Goal: Task Accomplishment & Management: Manage account settings

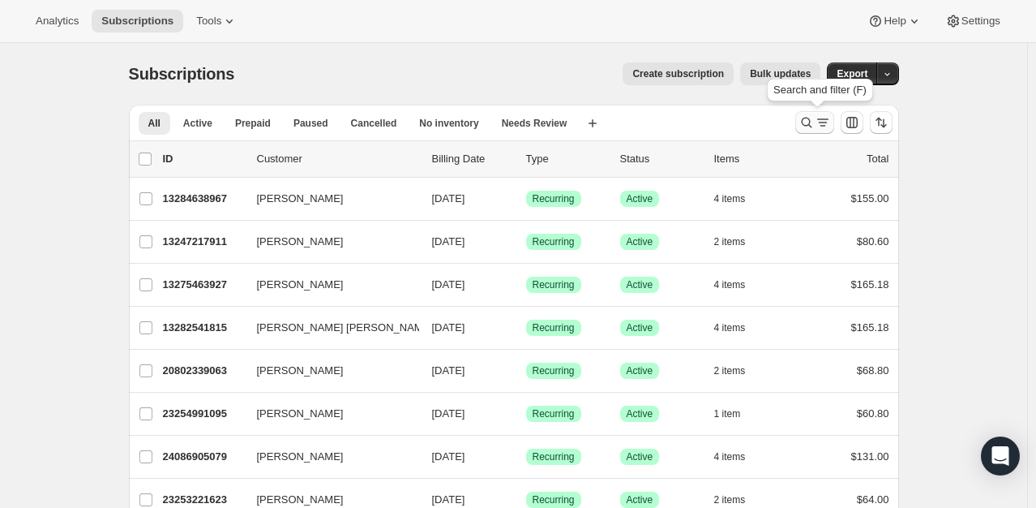
click at [813, 114] on icon "Search and filter results" at bounding box center [807, 122] width 16 height 16
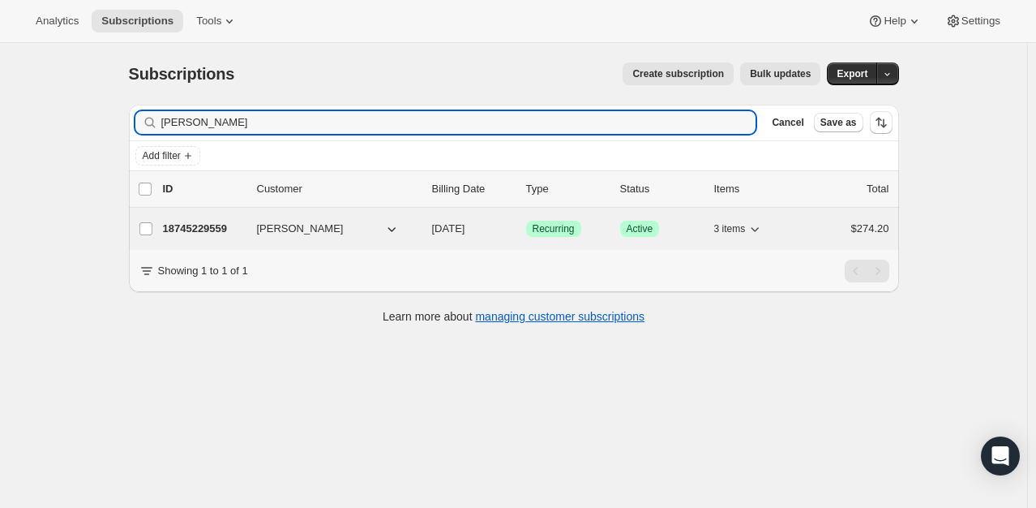
type input "[PERSON_NAME]"
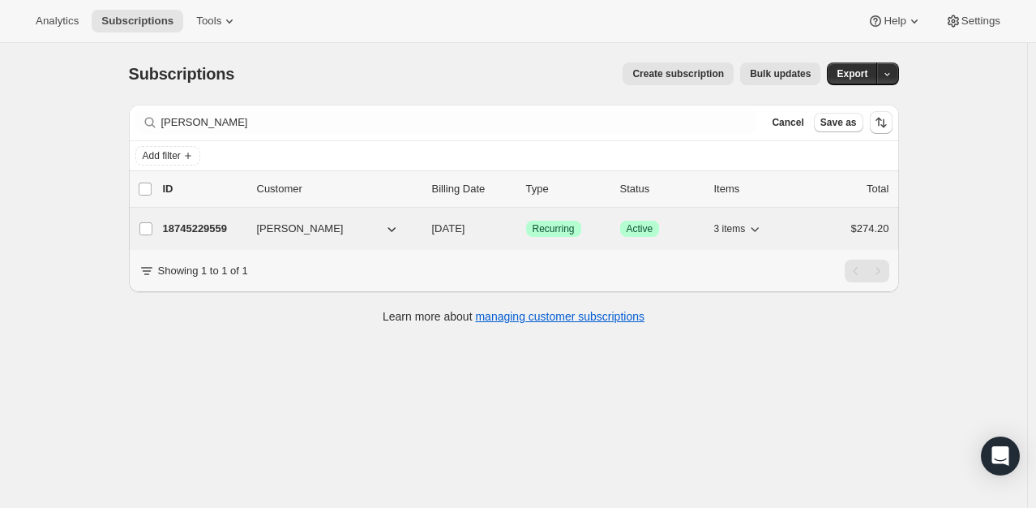
click at [221, 222] on p "18745229559" at bounding box center [203, 229] width 81 height 16
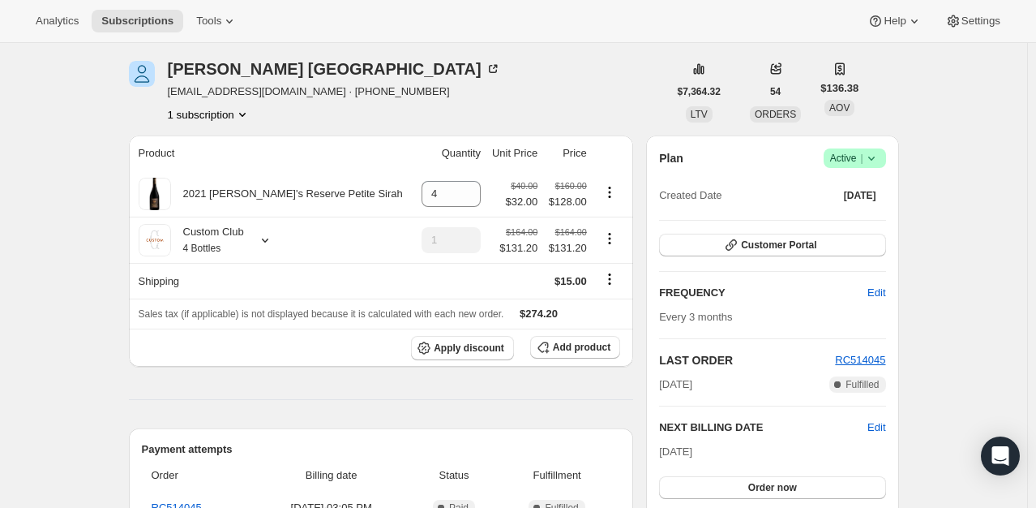
scroll to position [81, 0]
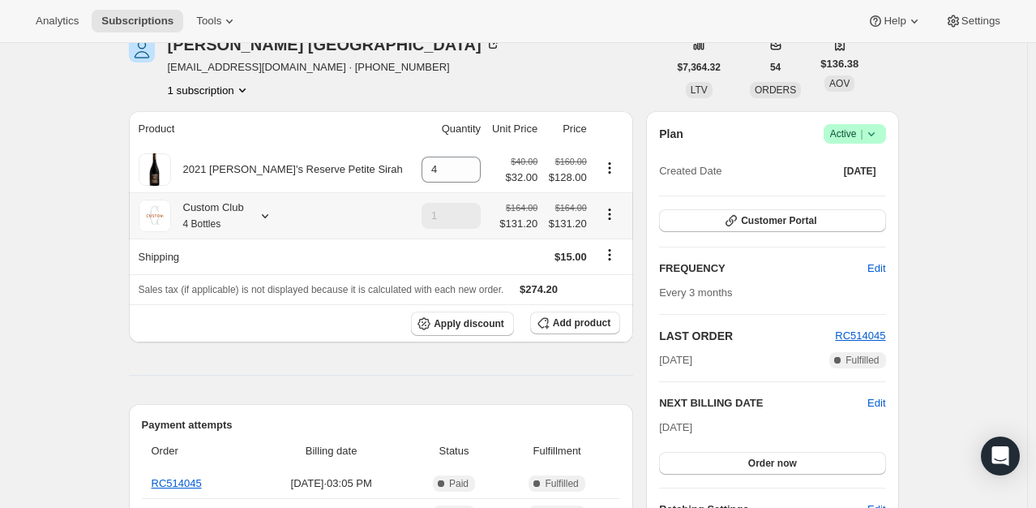
click at [267, 219] on icon at bounding box center [265, 216] width 16 height 16
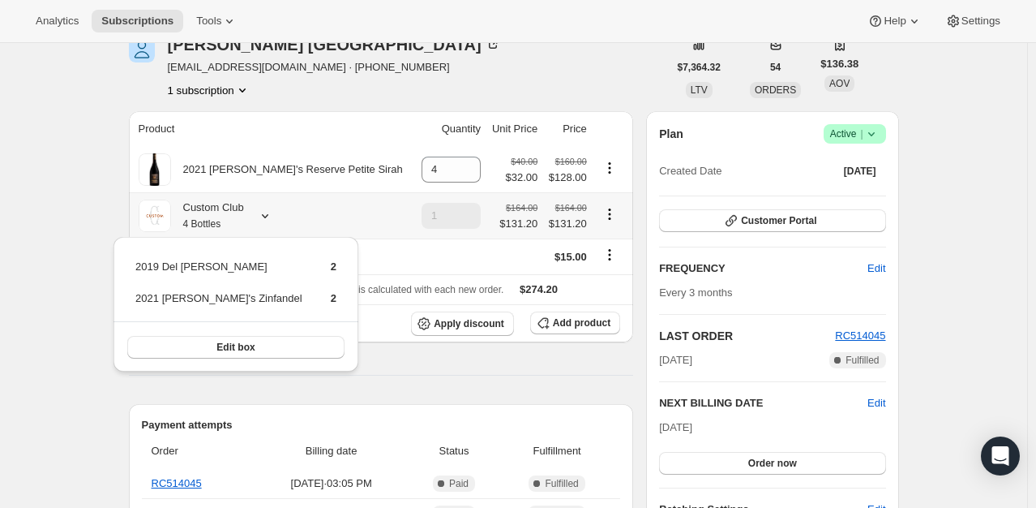
click at [267, 219] on icon at bounding box center [265, 216] width 16 height 16
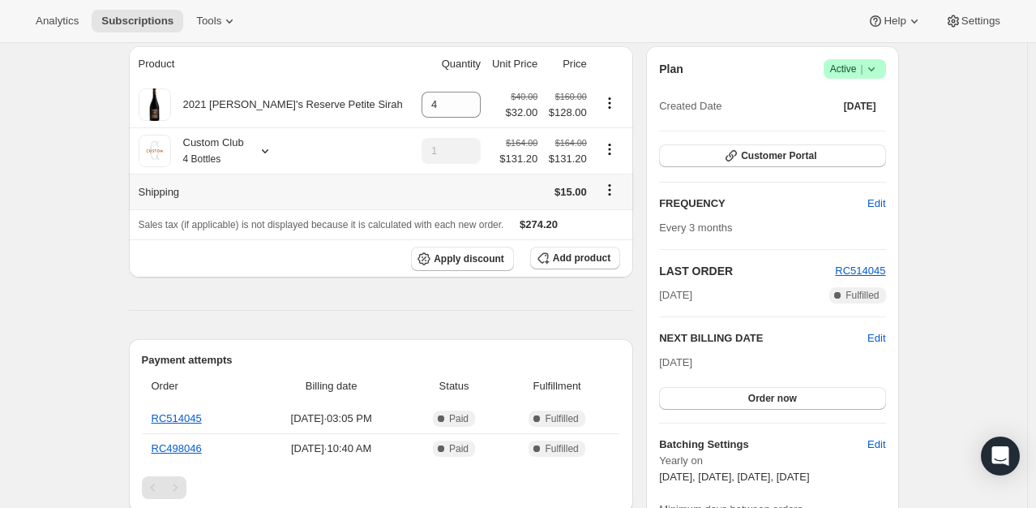
scroll to position [243, 0]
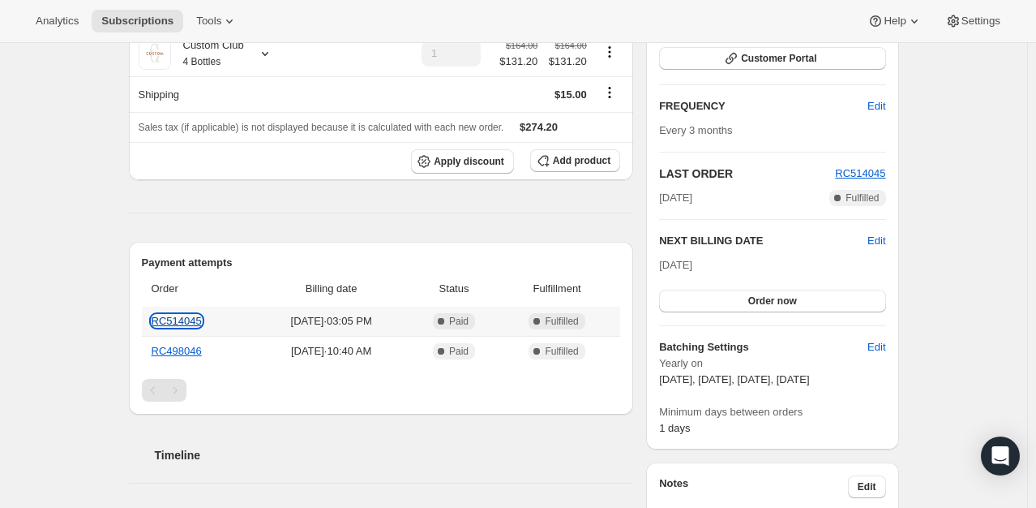
click at [190, 323] on link "RC514045" at bounding box center [177, 321] width 50 height 12
click at [269, 52] on icon at bounding box center [265, 53] width 16 height 16
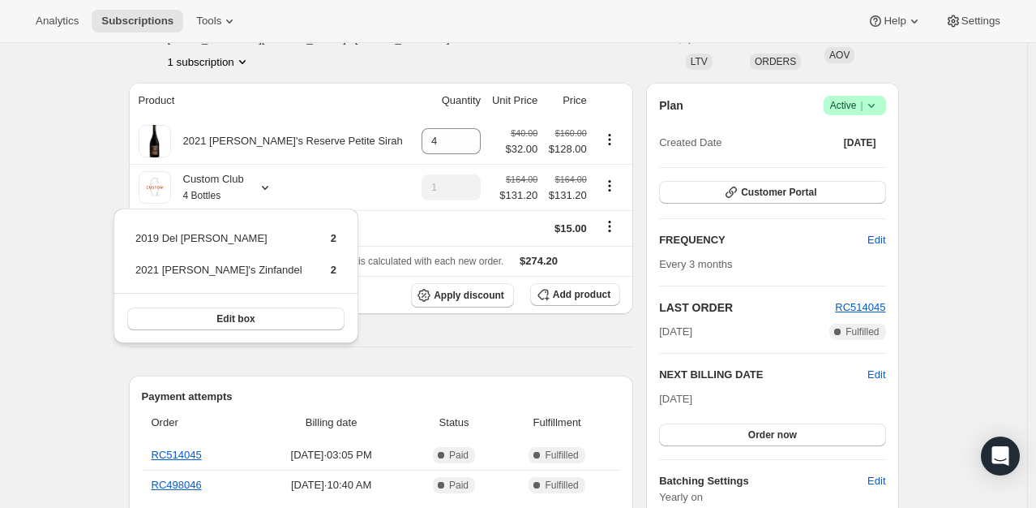
scroll to position [81, 0]
